Goal: Transaction & Acquisition: Purchase product/service

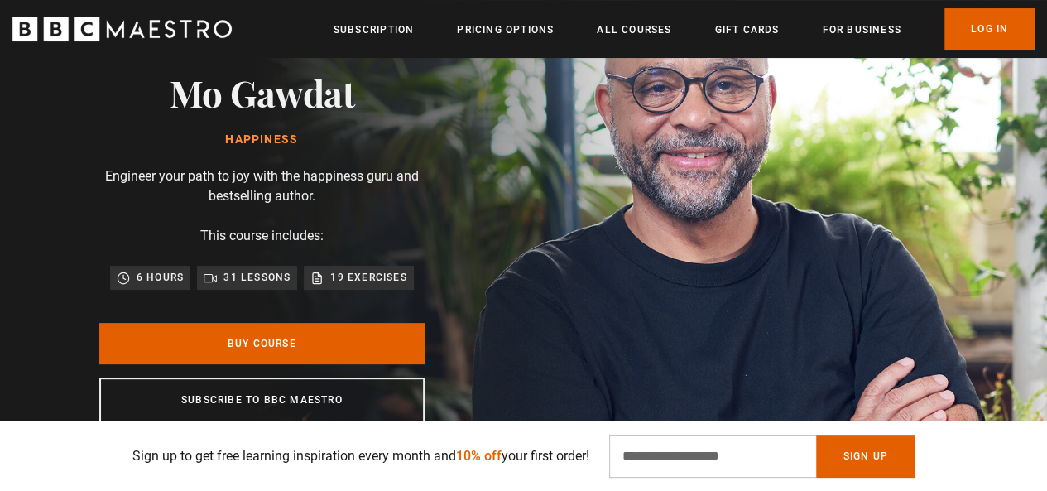
scroll to position [166, 0]
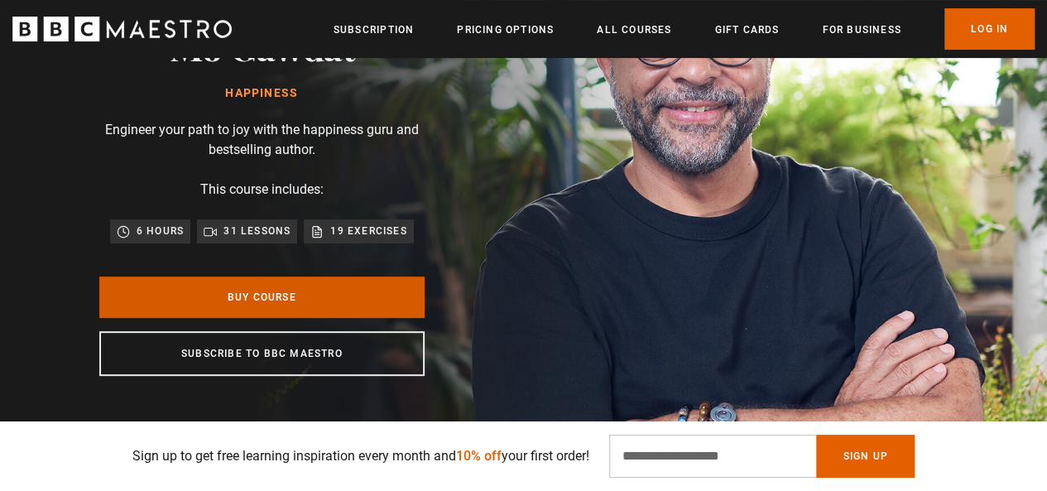
click at [407, 294] on link "Buy Course" at bounding box center [261, 297] width 325 height 41
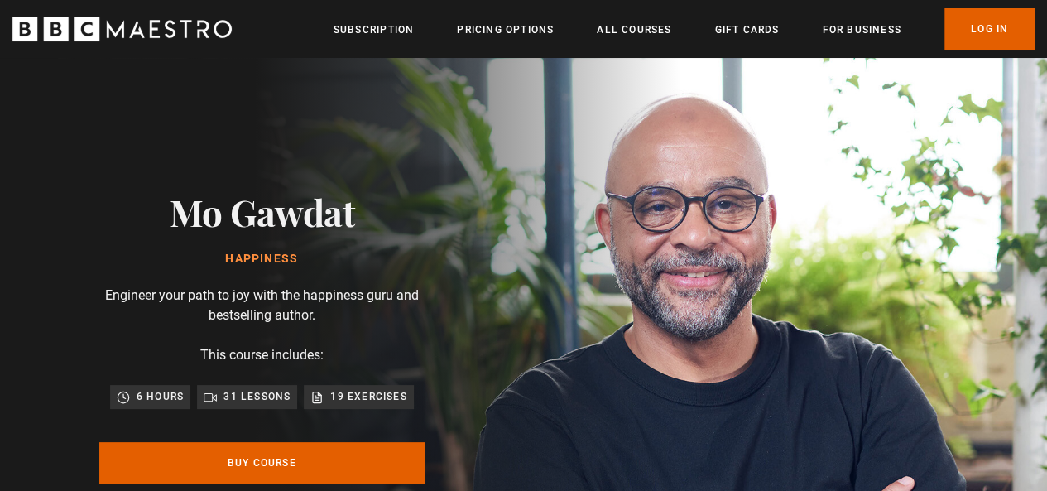
scroll to position [0, 631]
